Goal: Information Seeking & Learning: Learn about a topic

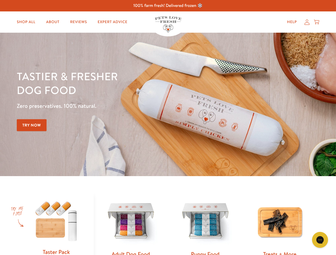
click at [168, 128] on div "Tastier & fresher dog food Zero preservatives. 100% natural. Try Now" at bounding box center [118, 104] width 202 height 70
click at [320, 240] on icon "Gorgias live chat" at bounding box center [319, 240] width 5 height 5
